Goal: Navigation & Orientation: Find specific page/section

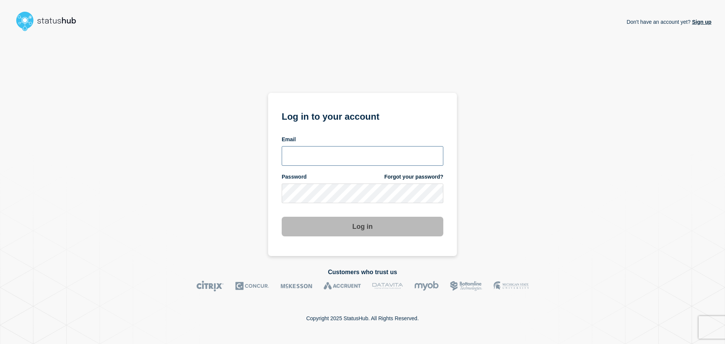
click at [307, 157] on input "email input" at bounding box center [363, 156] width 162 height 20
type input "iscommandcenter@shawinc.com"
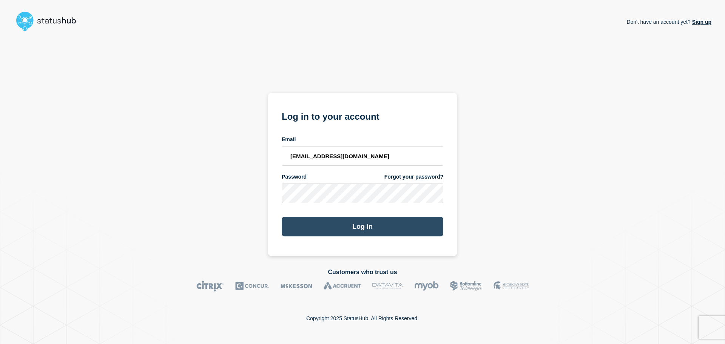
click at [374, 230] on button "Log in" at bounding box center [363, 227] width 162 height 20
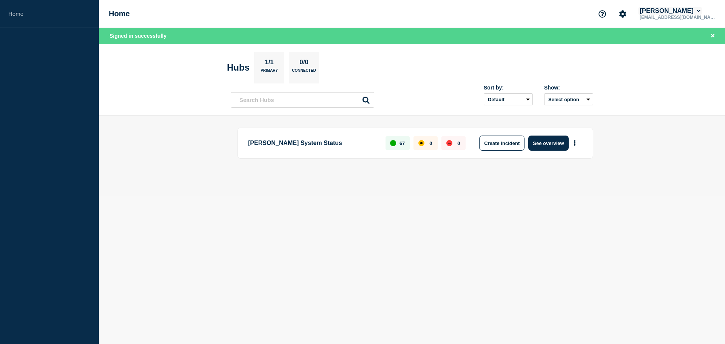
click at [697, 10] on icon at bounding box center [699, 11] width 4 height 2
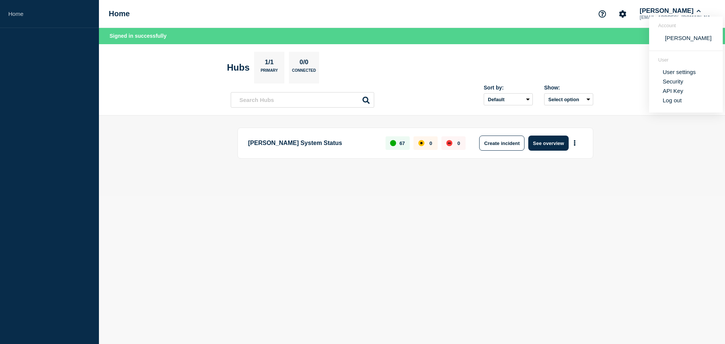
click at [680, 70] on link "User settings" at bounding box center [679, 72] width 33 height 6
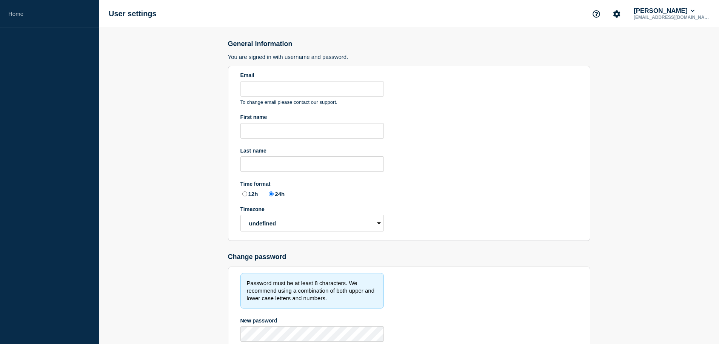
type input "[EMAIL_ADDRESS][DOMAIN_NAME]"
radio input "true"
select select "hub"
click at [679, 12] on button "[PERSON_NAME]" at bounding box center [664, 11] width 64 height 8
drag, startPoint x: 549, startPoint y: 47, endPoint x: 318, endPoint y: 37, distance: 231.3
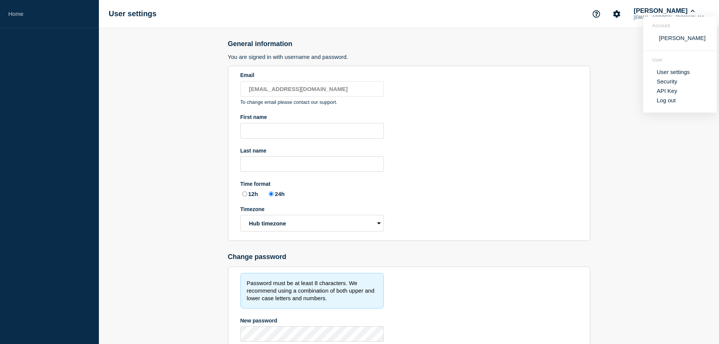
click at [548, 47] on h2 "General information" at bounding box center [409, 44] width 362 height 8
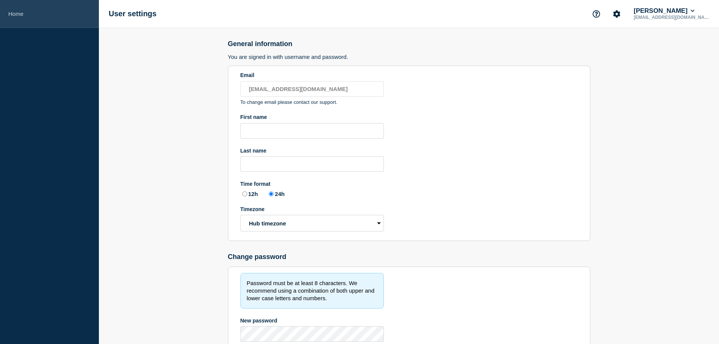
click at [25, 16] on link "Home" at bounding box center [49, 14] width 99 height 28
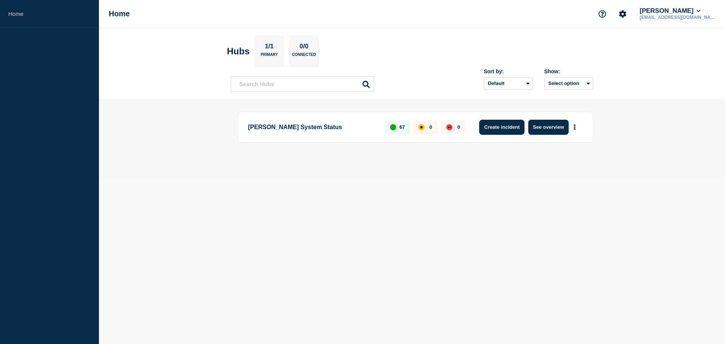
click at [500, 132] on button "Create incident" at bounding box center [501, 127] width 45 height 15
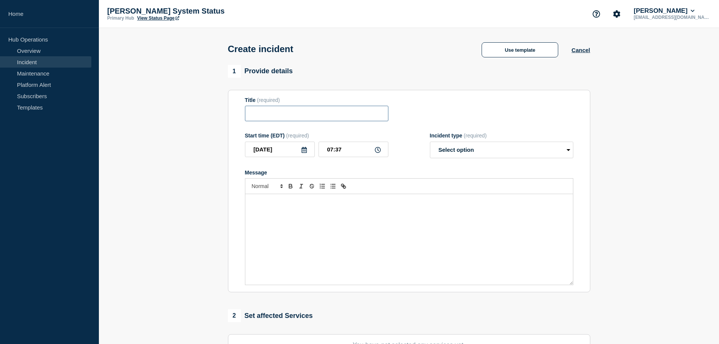
click at [261, 116] on input "Title" at bounding box center [316, 113] width 143 height 15
click at [580, 51] on button "Cancel" at bounding box center [581, 50] width 19 height 6
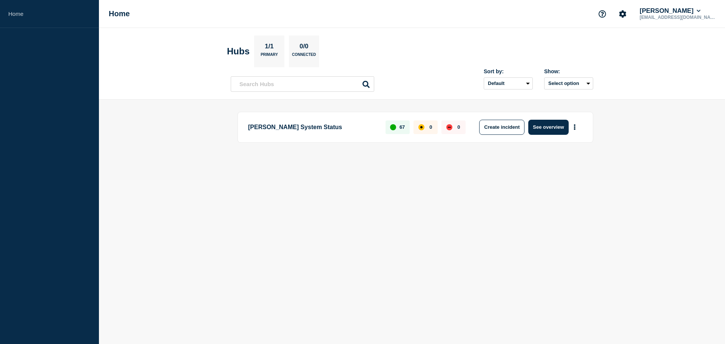
click at [398, 123] on div "67" at bounding box center [397, 127] width 24 height 14
click at [570, 87] on button "Select option" at bounding box center [568, 83] width 49 height 12
click at [491, 99] on header "Hubs 1/1 Primary 0/0 Connected Sort by: Default Last added Last updated Most ac…" at bounding box center [412, 64] width 626 height 72
click at [539, 126] on button "See overview" at bounding box center [548, 127] width 40 height 15
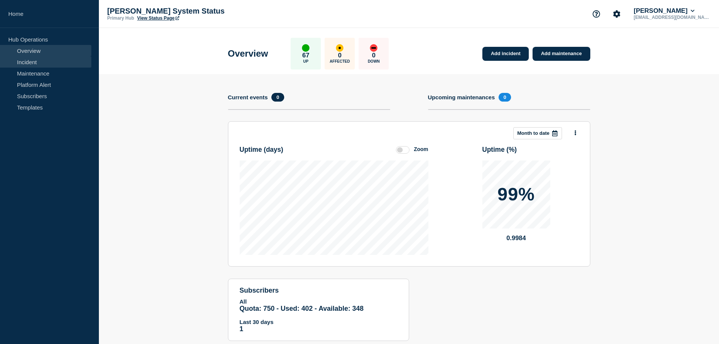
click at [42, 63] on link "Incident" at bounding box center [45, 61] width 91 height 11
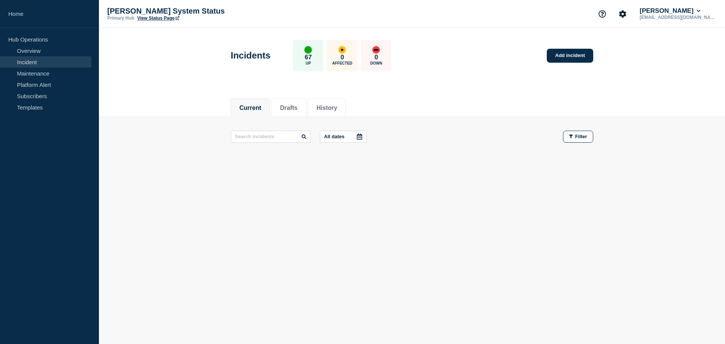
click at [158, 18] on link "View Status Page" at bounding box center [158, 17] width 42 height 5
click at [298, 109] on button "Drafts" at bounding box center [288, 108] width 17 height 7
click at [250, 107] on button "Current" at bounding box center [250, 108] width 22 height 7
click at [337, 105] on button "History" at bounding box center [326, 108] width 21 height 7
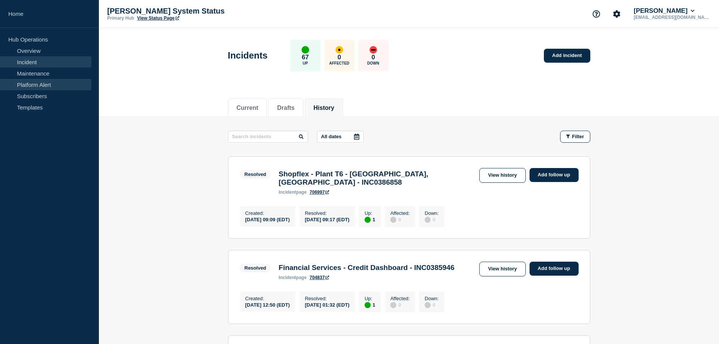
click at [52, 83] on link "Platform Alert" at bounding box center [45, 84] width 91 height 11
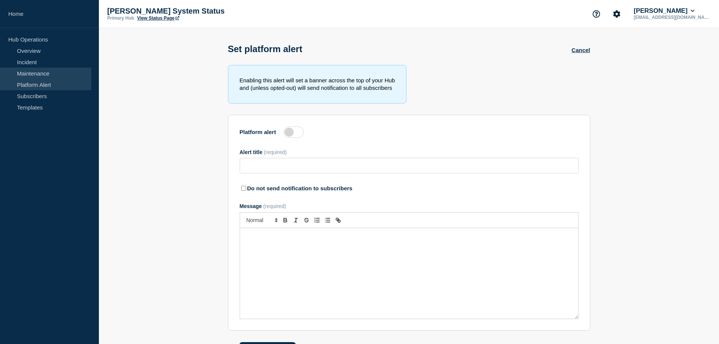
click at [29, 69] on link "Maintenance" at bounding box center [45, 73] width 91 height 11
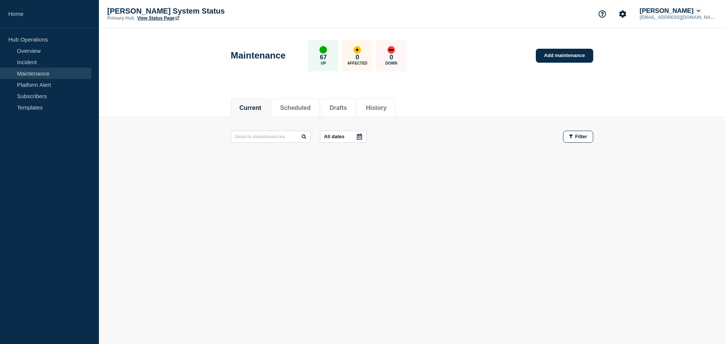
click at [697, 11] on icon at bounding box center [699, 11] width 4 height 5
click at [675, 69] on link "User settings" at bounding box center [679, 72] width 33 height 6
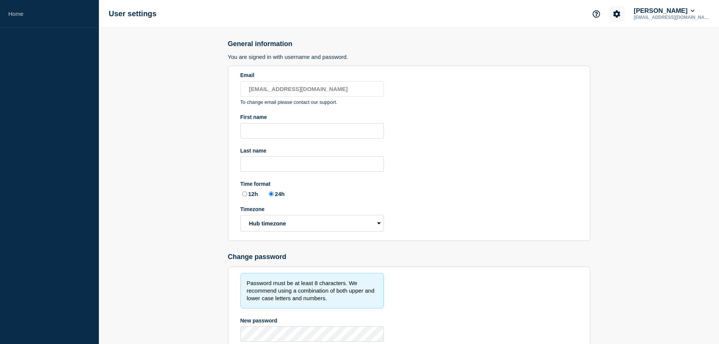
click at [619, 14] on icon "Account settings" at bounding box center [617, 13] width 7 height 7
click at [614, 48] on section "Account settings Team Members" at bounding box center [621, 40] width 62 height 33
click at [611, 45] on link "Team Members" at bounding box center [623, 45] width 39 height 6
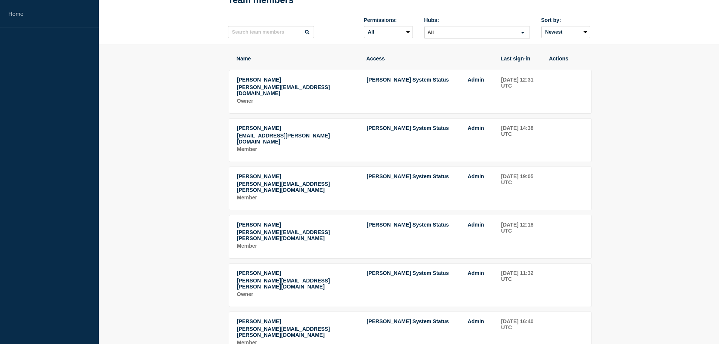
scroll to position [36, 0]
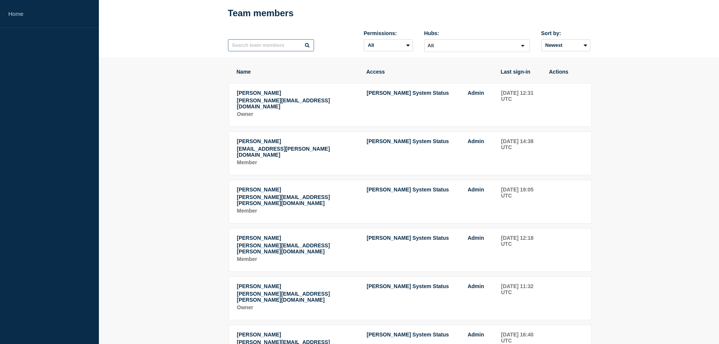
click at [253, 43] on input "text" at bounding box center [271, 45] width 86 height 12
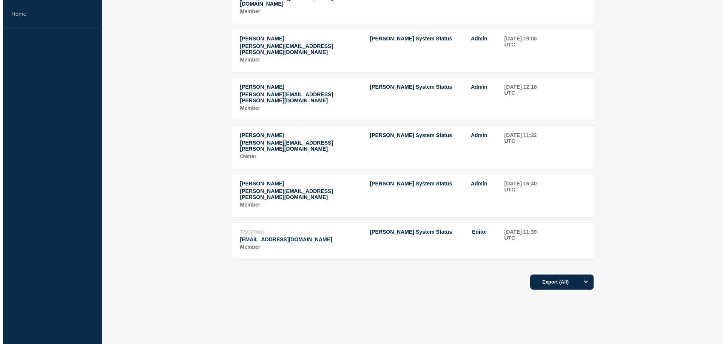
scroll to position [0, 0]
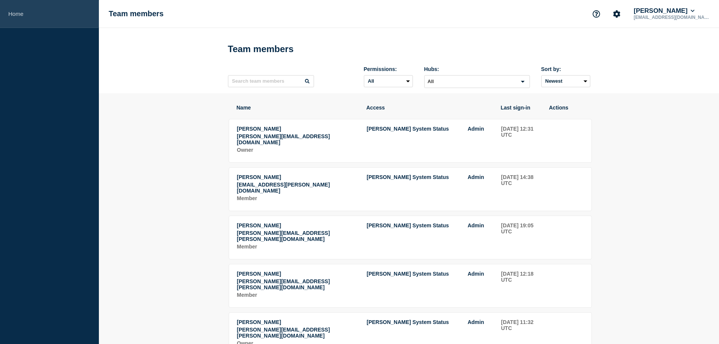
click at [24, 16] on link "Home" at bounding box center [49, 14] width 99 height 28
